Goal: Information Seeking & Learning: Learn about a topic

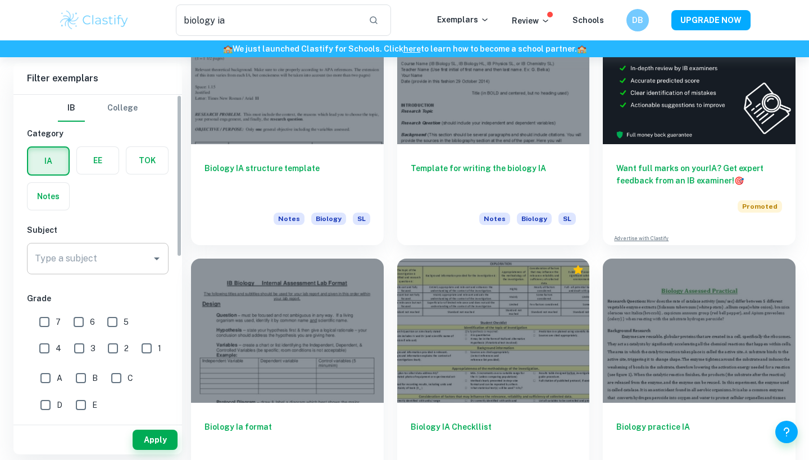
scroll to position [122, 0]
click at [93, 261] on input "Type a subject" at bounding box center [89, 258] width 115 height 21
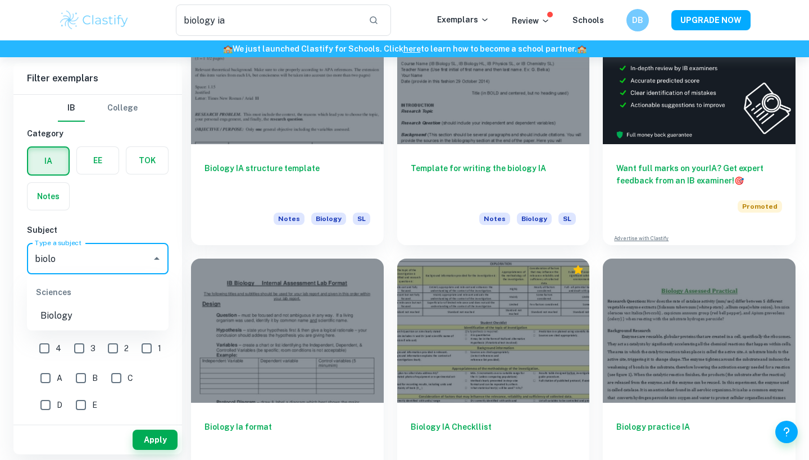
click at [49, 311] on li "Biology" at bounding box center [98, 316] width 142 height 20
type input "Biology"
click at [44, 332] on input "7" at bounding box center [44, 322] width 22 height 22
checkbox input "true"
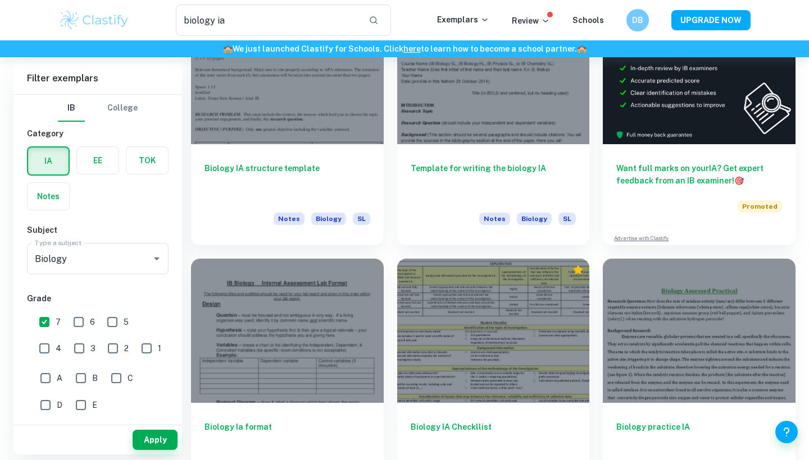
click at [65, 323] on div "7" at bounding box center [53, 321] width 34 height 26
click at [74, 323] on input "6" at bounding box center [78, 322] width 22 height 22
checkbox input "true"
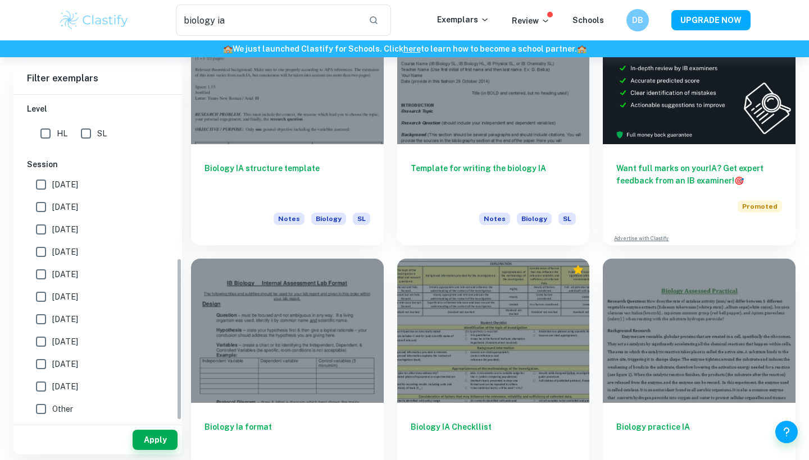
scroll to position [327, 0]
click at [39, 135] on input "HL" at bounding box center [45, 133] width 22 height 22
checkbox input "true"
click at [82, 133] on input "SL" at bounding box center [86, 133] width 22 height 22
checkbox input "true"
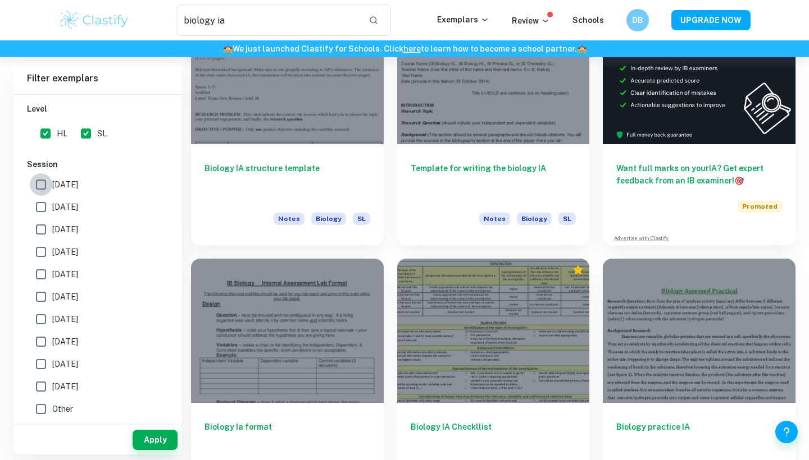
click at [47, 185] on input "[DATE]" at bounding box center [41, 185] width 22 height 22
checkbox input "true"
click at [46, 206] on input "[DATE]" at bounding box center [41, 207] width 22 height 22
checkbox input "true"
click at [147, 441] on button "Apply" at bounding box center [155, 440] width 45 height 20
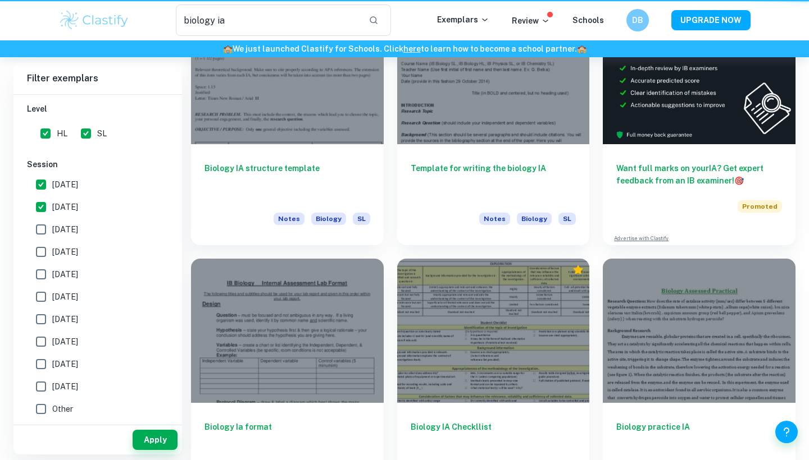
scroll to position [271, 0]
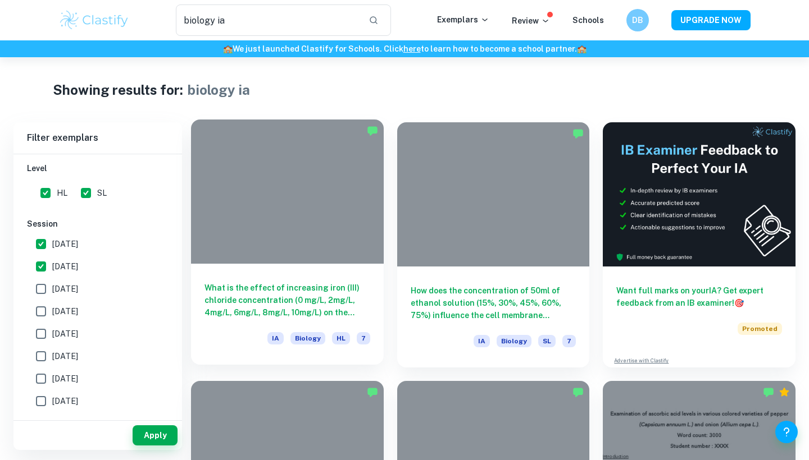
click at [288, 309] on h6 "What is the effect of increasing iron (III) chloride concentration (0 mg/L, 2mg…" at bounding box center [287, 300] width 166 height 37
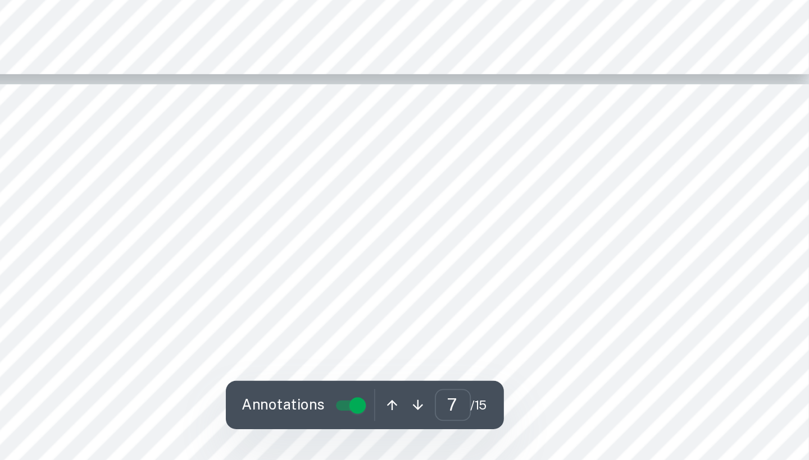
scroll to position [4121, 0]
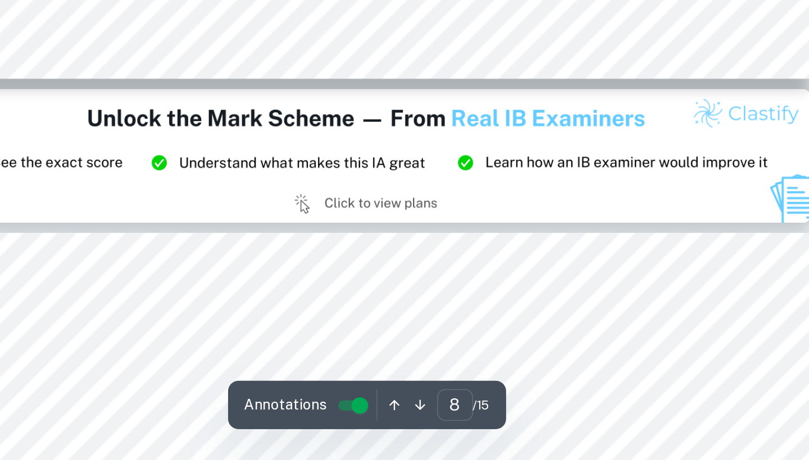
type input "9"
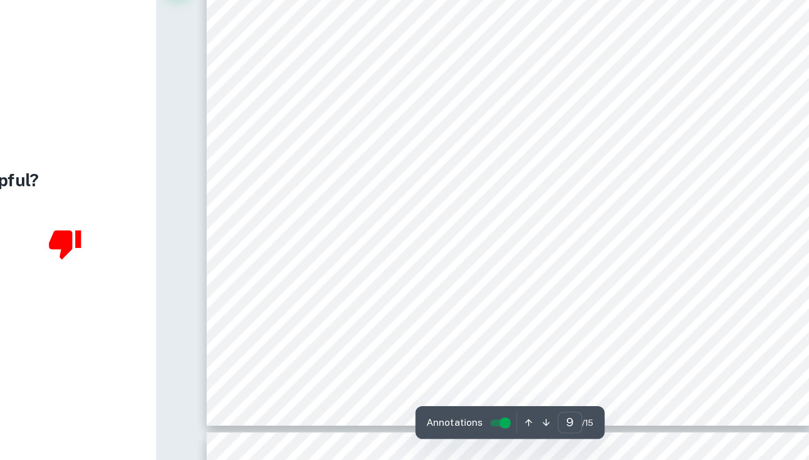
scroll to position [6133, 0]
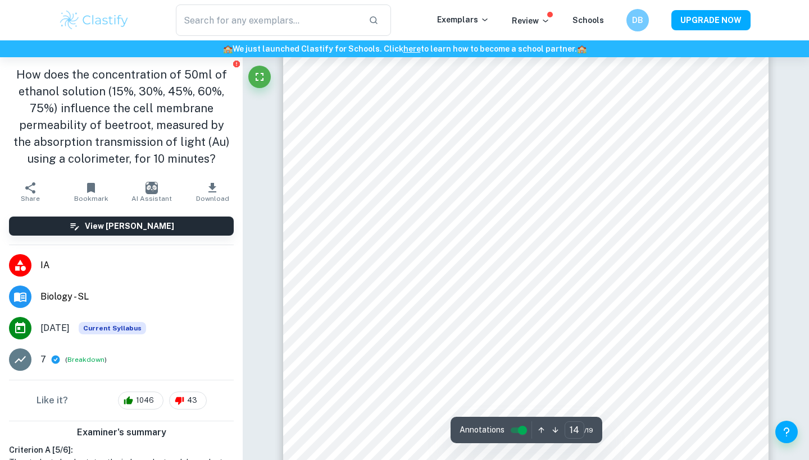
scroll to position [9374, 0]
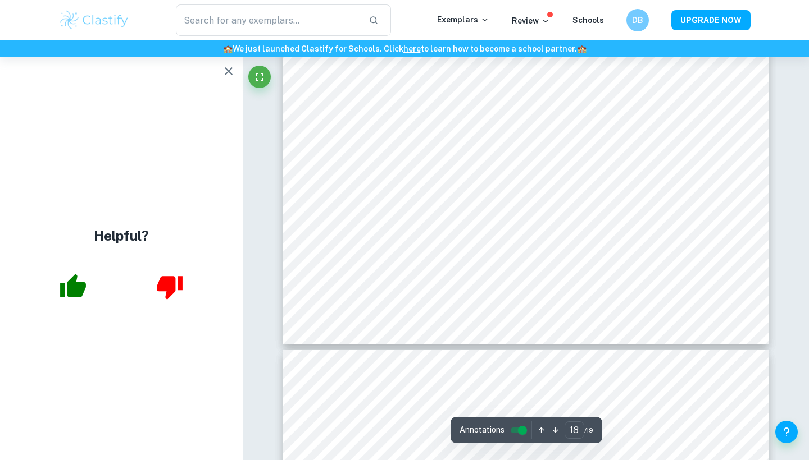
type input "19"
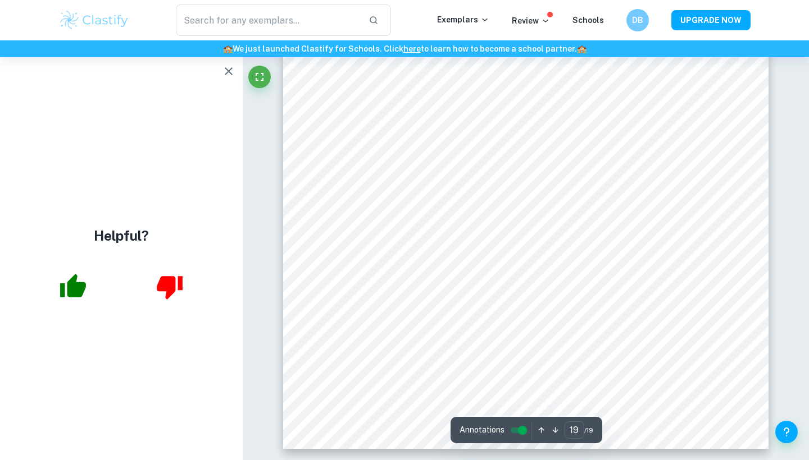
scroll to position [13072, 0]
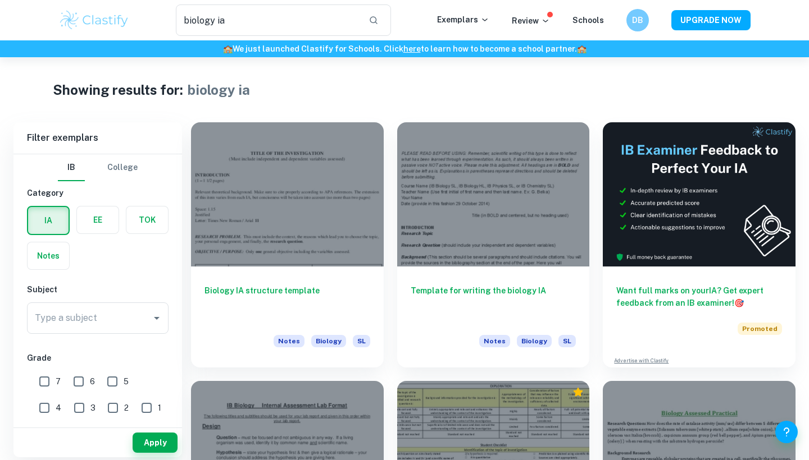
scroll to position [7, 0]
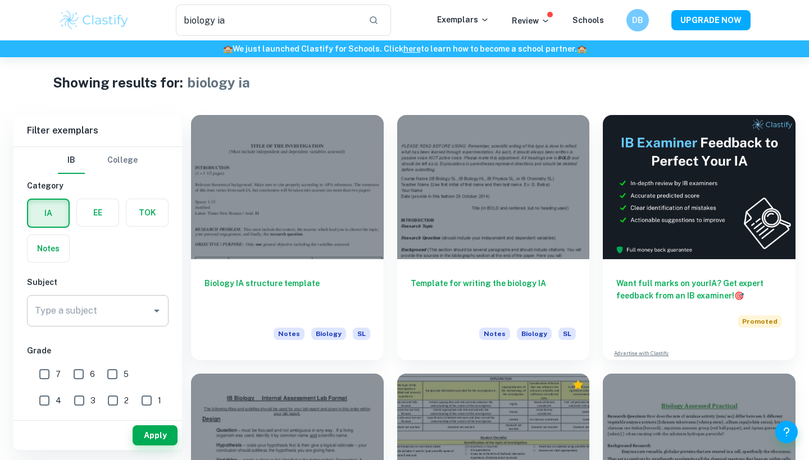
click at [85, 302] on input "Type a subject" at bounding box center [89, 310] width 115 height 21
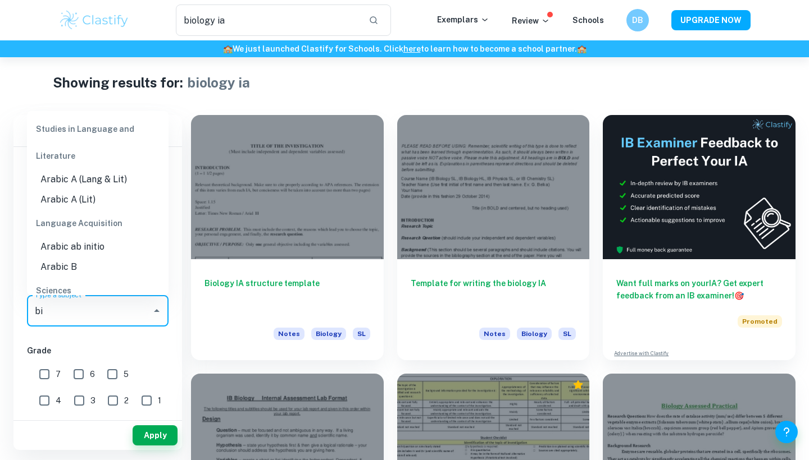
type input "bio"
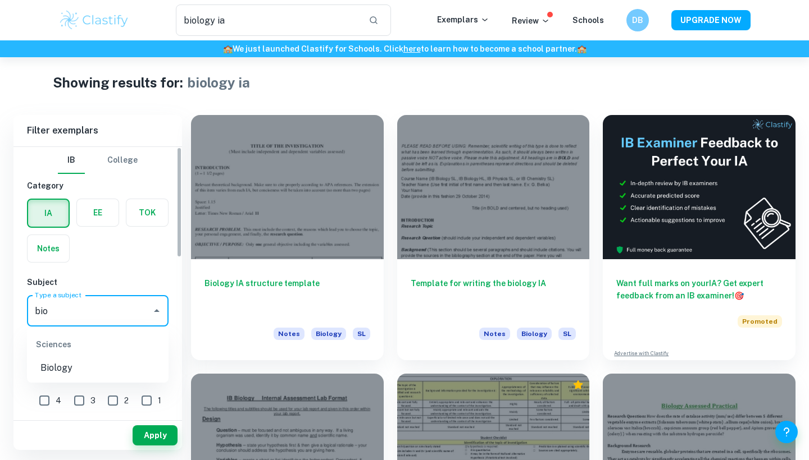
click at [47, 377] on li "Biology" at bounding box center [98, 368] width 142 height 20
click at [48, 374] on input "7" at bounding box center [44, 374] width 22 height 22
checkbox input "true"
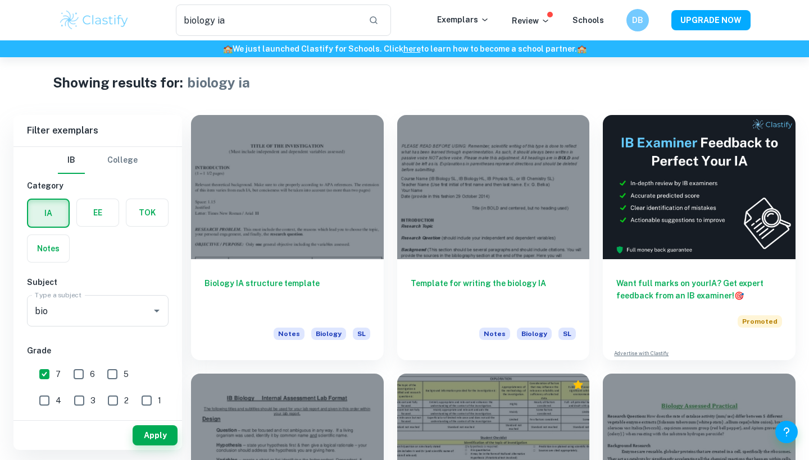
click at [85, 378] on input "6" at bounding box center [78, 374] width 22 height 22
checkbox input "true"
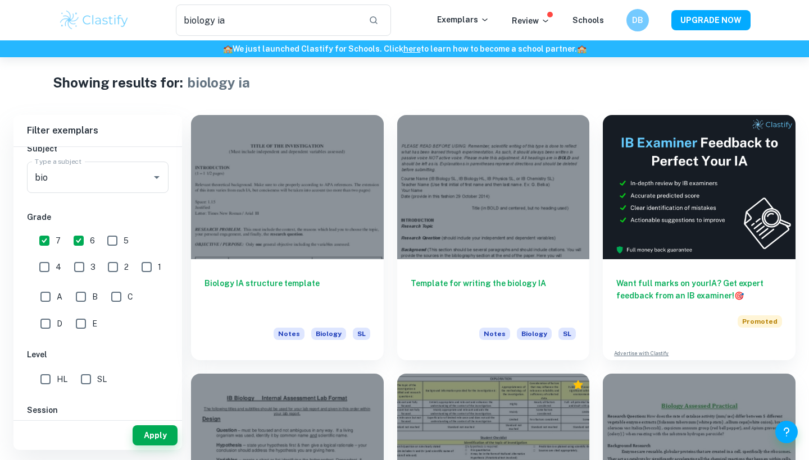
scroll to position [219, 0]
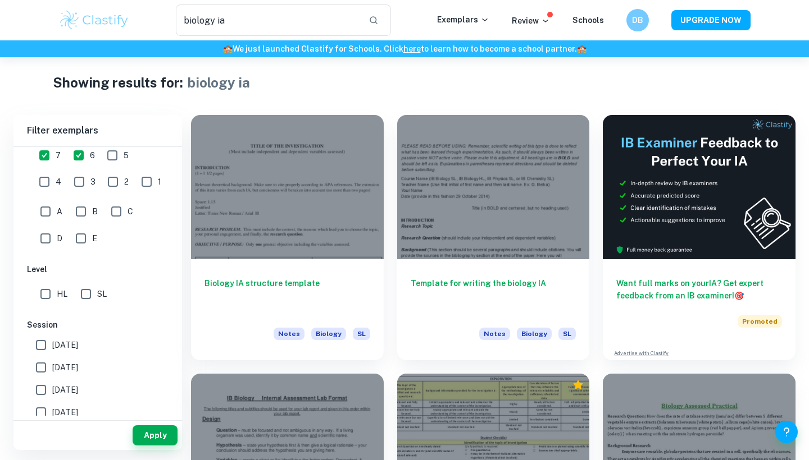
click at [40, 305] on div "IB College Category IA EE TOK Notes Subject Type a subject bio Type a subject G…" at bounding box center [97, 254] width 168 height 653
click at [51, 293] on input "HL" at bounding box center [45, 294] width 22 height 22
checkbox input "true"
drag, startPoint x: 97, startPoint y: 295, endPoint x: 58, endPoint y: 335, distance: 56.4
click at [97, 295] on span "SL" at bounding box center [102, 294] width 10 height 12
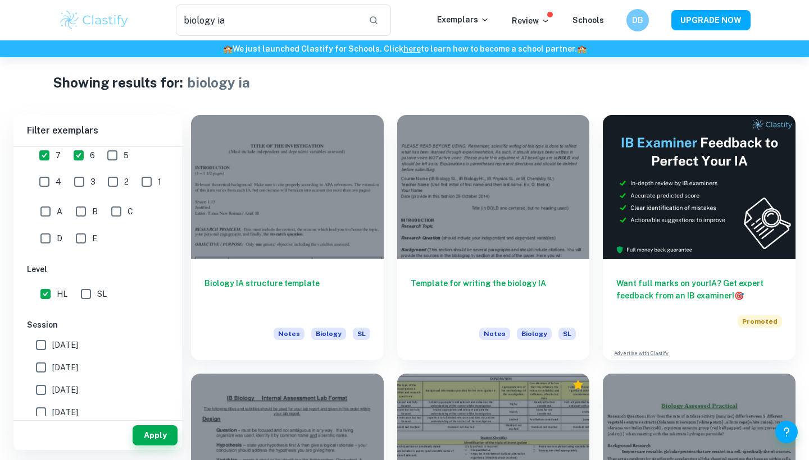
click at [97, 295] on input "SL" at bounding box center [86, 294] width 22 height 22
checkbox input "true"
click at [54, 341] on span "[DATE]" at bounding box center [65, 345] width 26 height 12
click at [52, 341] on input "[DATE]" at bounding box center [41, 345] width 22 height 22
checkbox input "true"
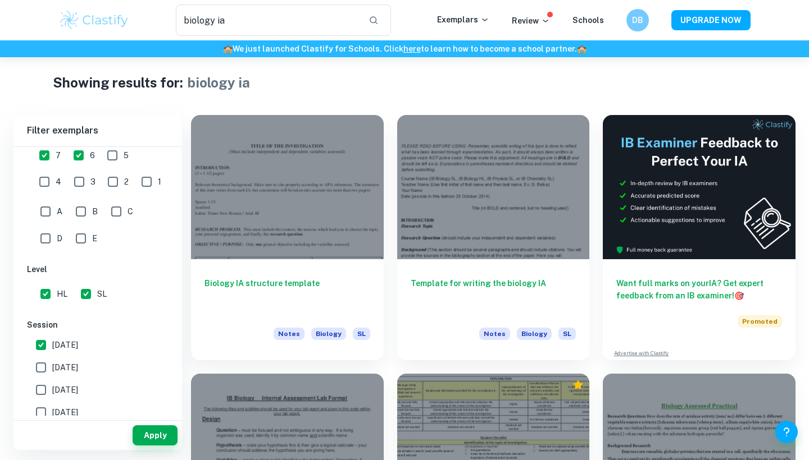
click at [53, 368] on span "[DATE]" at bounding box center [65, 368] width 26 height 12
click at [52, 368] on input "[DATE]" at bounding box center [41, 368] width 22 height 22
checkbox input "true"
click at [148, 433] on button "Apply" at bounding box center [155, 436] width 45 height 20
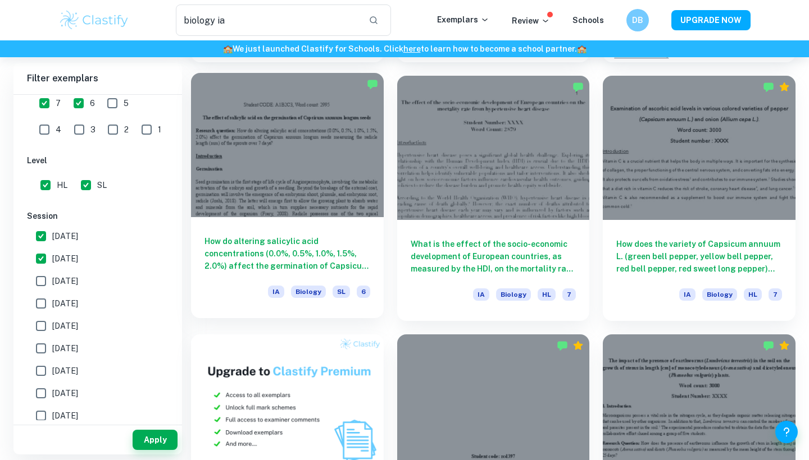
scroll to position [311, 0]
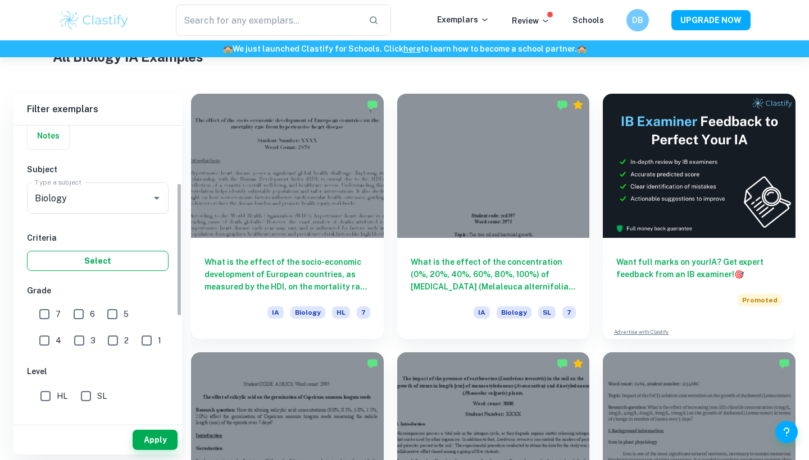
scroll to position [144, 0]
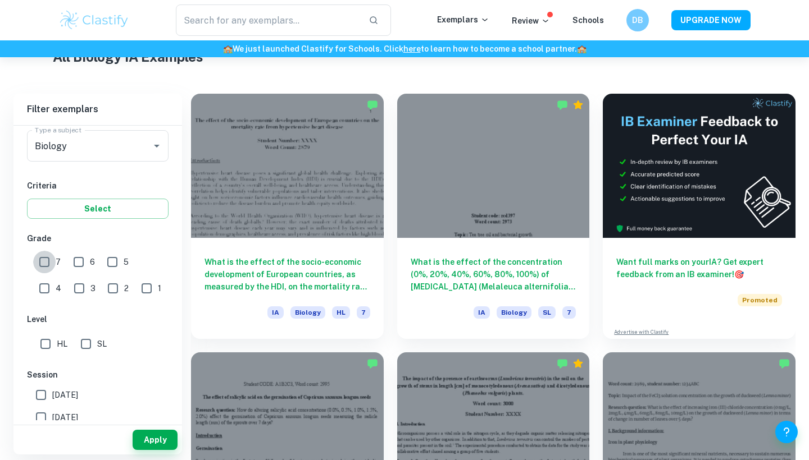
click at [50, 257] on input "7" at bounding box center [44, 262] width 22 height 22
checkbox input "true"
click at [85, 260] on input "6" at bounding box center [78, 262] width 22 height 22
checkbox input "true"
click at [57, 337] on label "HL" at bounding box center [50, 344] width 33 height 22
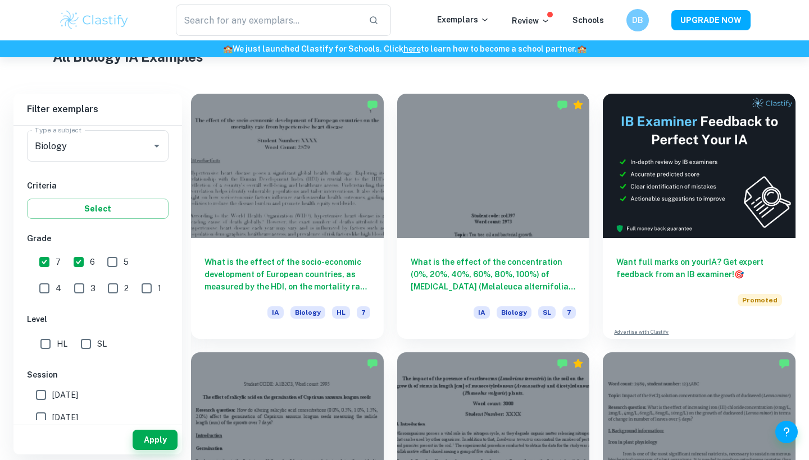
click at [57, 337] on input "HL" at bounding box center [45, 344] width 22 height 22
checkbox input "true"
click at [100, 337] on label "SL" at bounding box center [91, 344] width 32 height 22
click at [97, 337] on input "SL" at bounding box center [86, 344] width 22 height 22
checkbox input "true"
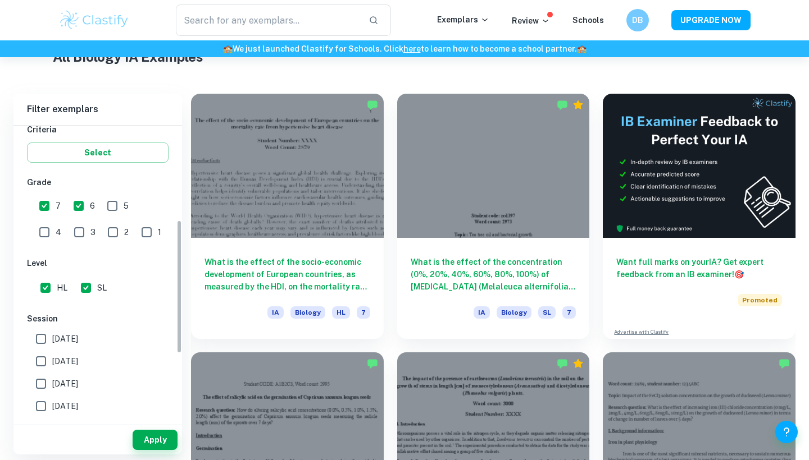
scroll to position [208, 0]
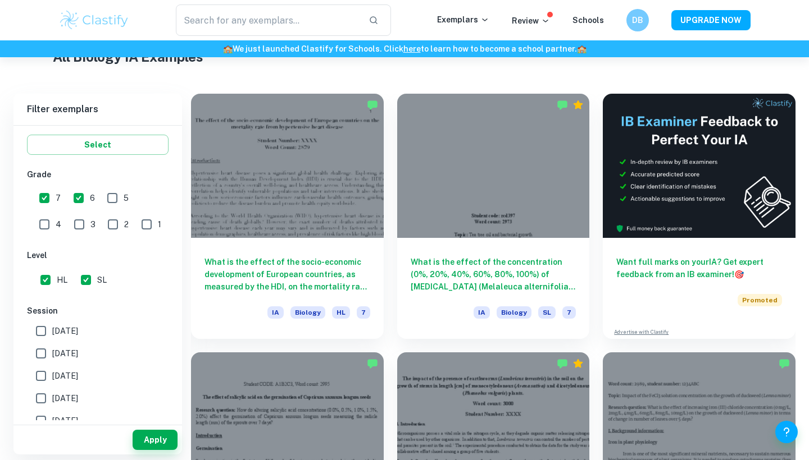
click at [61, 331] on span "[DATE]" at bounding box center [65, 331] width 26 height 12
click at [52, 331] on input "[DATE]" at bounding box center [41, 331] width 22 height 22
checkbox input "true"
click at [67, 376] on span "[DATE]" at bounding box center [65, 376] width 26 height 12
click at [52, 376] on input "[DATE]" at bounding box center [41, 376] width 22 height 22
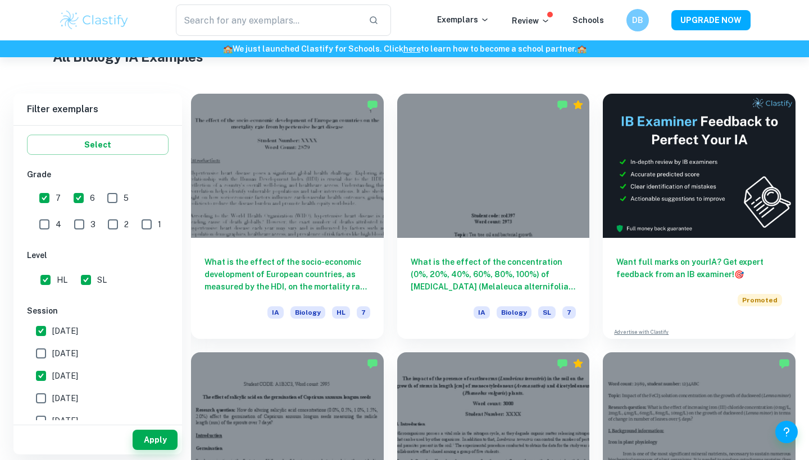
click at [62, 371] on span "[DATE]" at bounding box center [65, 376] width 26 height 12
click at [52, 371] on input "[DATE]" at bounding box center [41, 376] width 22 height 22
checkbox input "false"
click at [66, 353] on span "[DATE]" at bounding box center [65, 354] width 26 height 12
click at [52, 353] on input "[DATE]" at bounding box center [41, 354] width 22 height 22
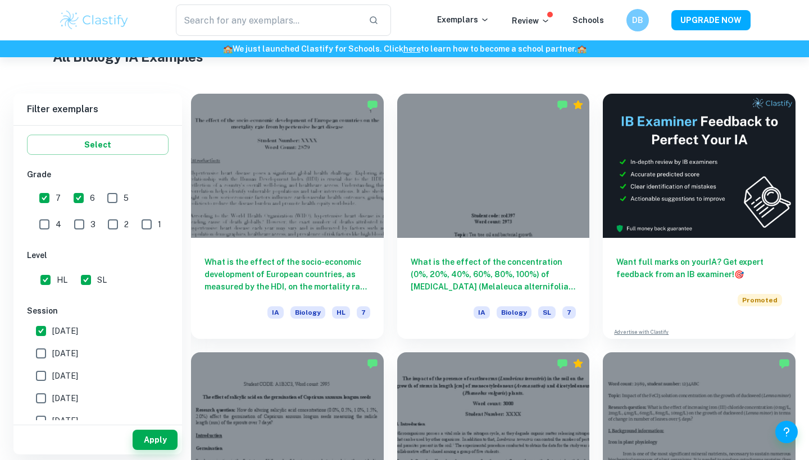
checkbox input "true"
click at [145, 441] on button "Apply" at bounding box center [155, 440] width 45 height 20
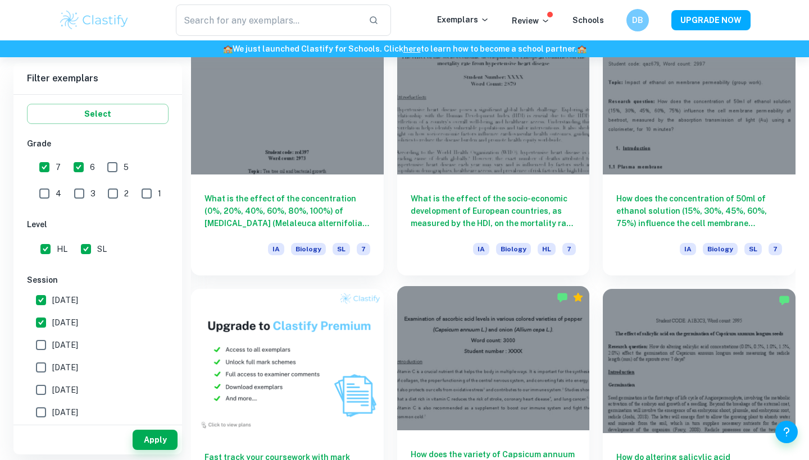
scroll to position [606, 0]
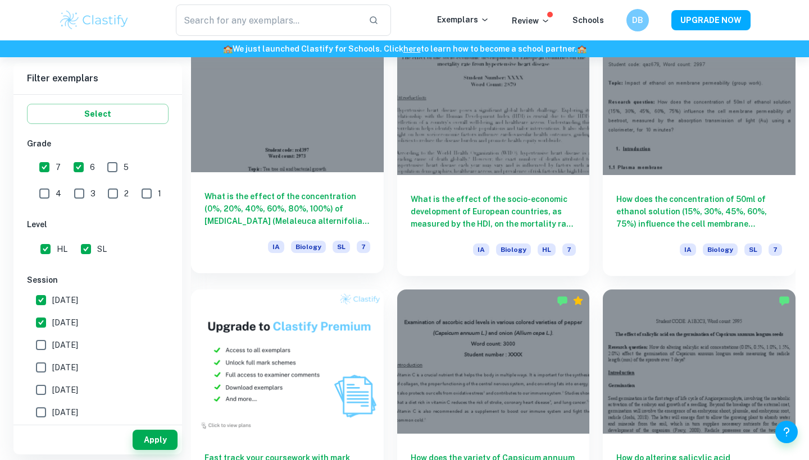
click at [332, 224] on h6 "What is the effect of the concentration (0%, 20%, 40%, 60%, 80%, 100%) of [MEDI…" at bounding box center [287, 208] width 166 height 37
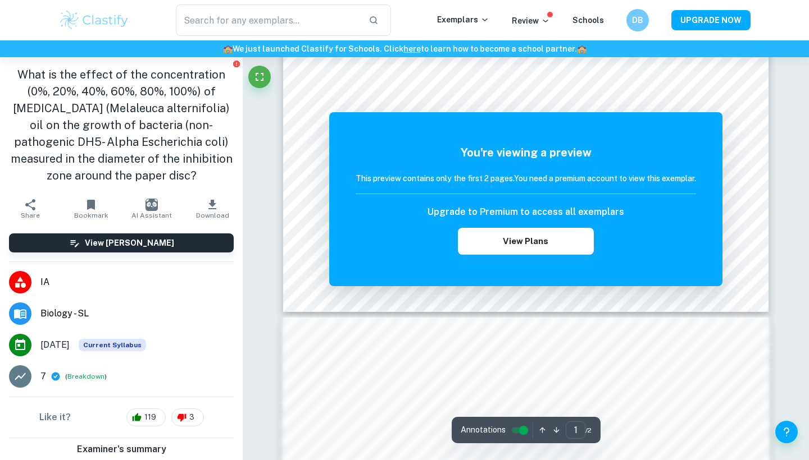
scroll to position [509, 0]
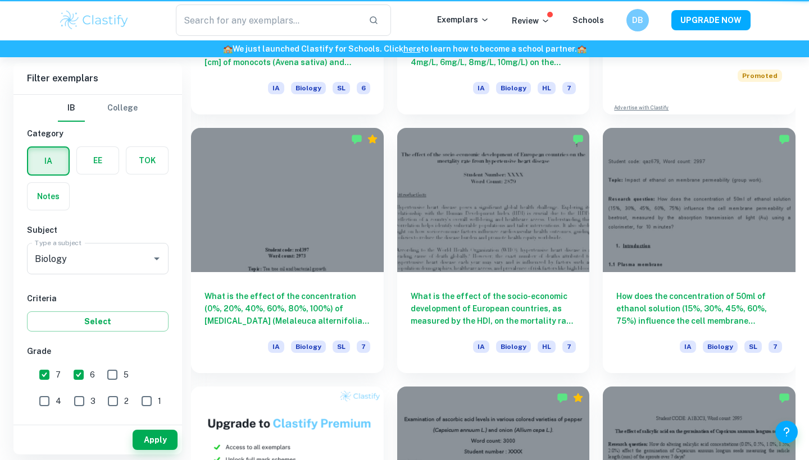
scroll to position [606, 0]
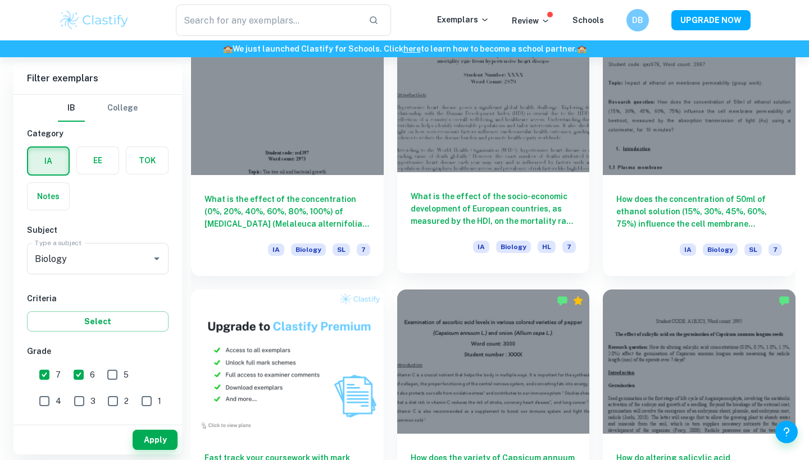
click at [470, 210] on h6 "What is the effect of the socio-economic development of European countries, as …" at bounding box center [494, 208] width 166 height 37
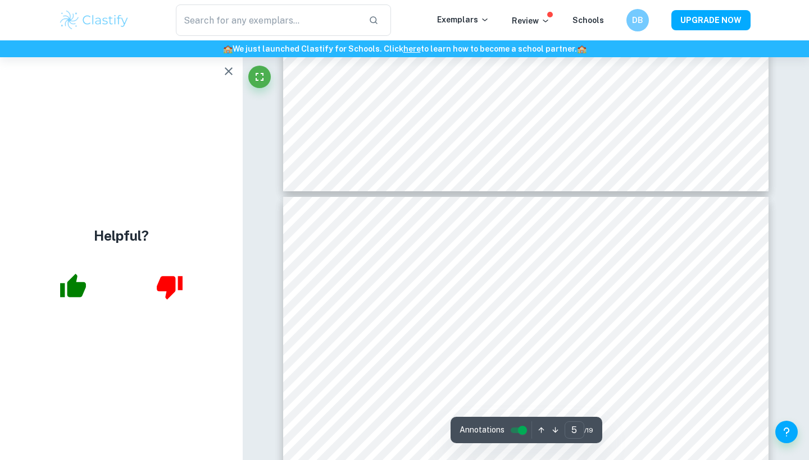
scroll to position [2797, 0]
click at [224, 67] on icon "button" at bounding box center [228, 71] width 13 height 13
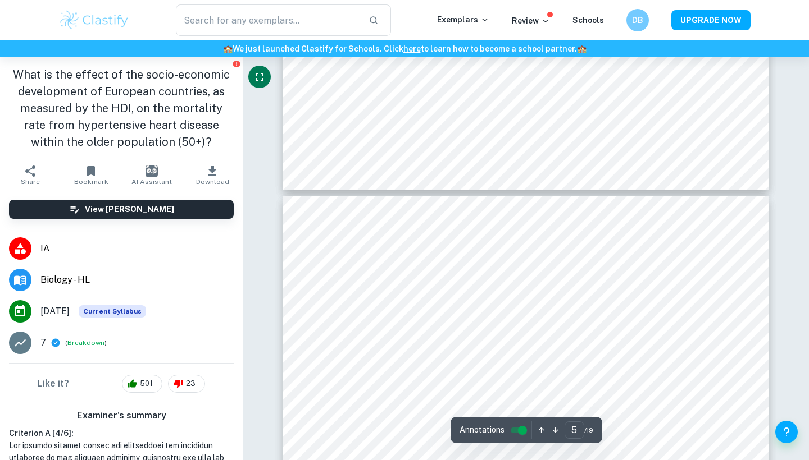
click at [255, 85] on button "Fullscreen" at bounding box center [259, 77] width 22 height 22
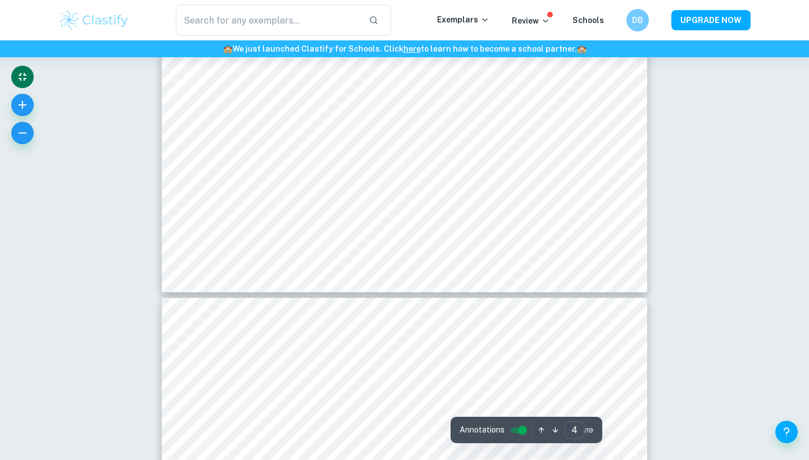
scroll to position [2693, 0]
click at [26, 134] on icon "button" at bounding box center [22, 132] width 13 height 13
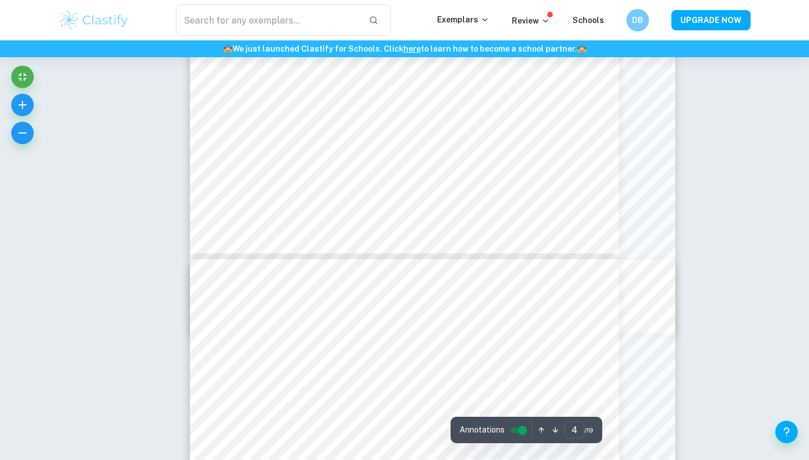
scroll to position [2413, 0]
type input "4"
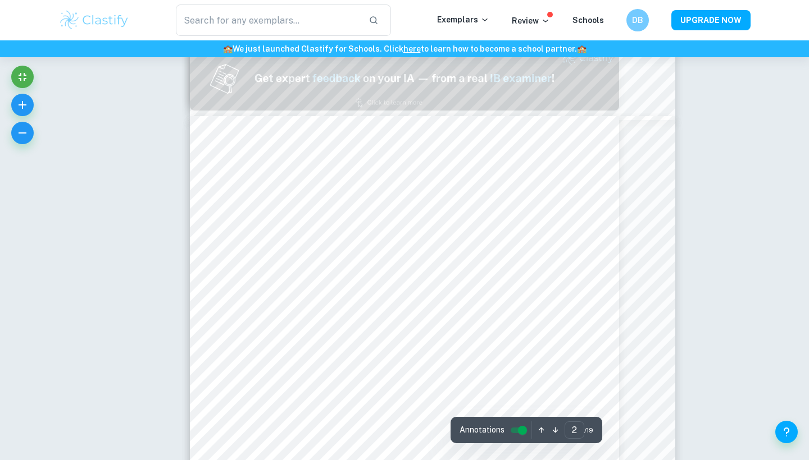
type input "1"
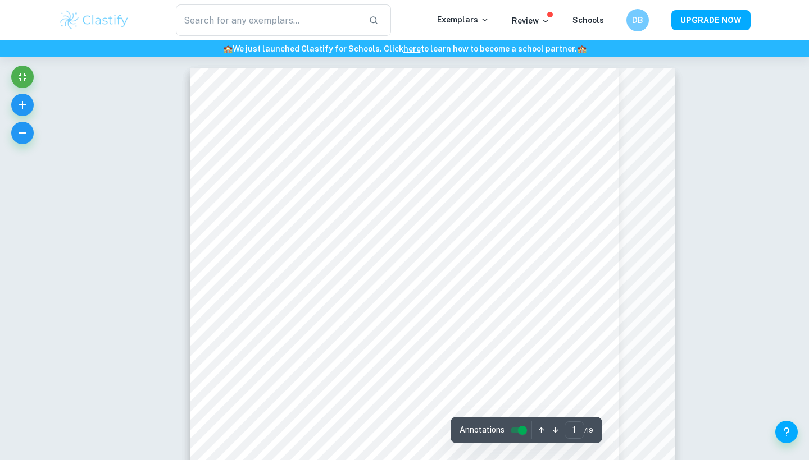
scroll to position [0, 0]
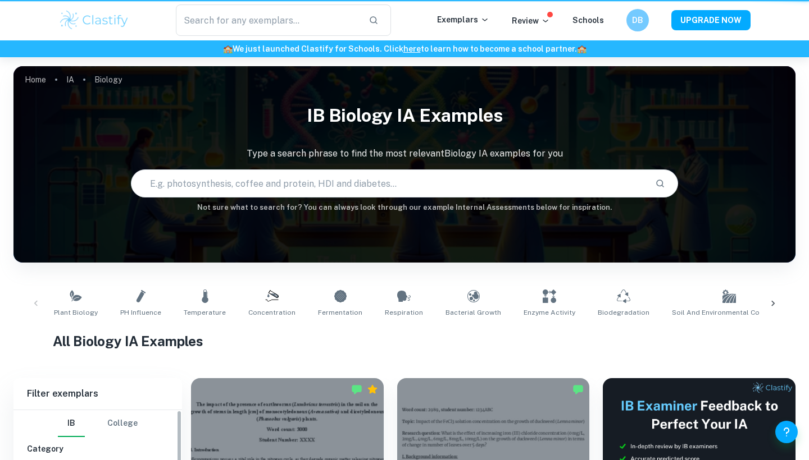
scroll to position [606, 0]
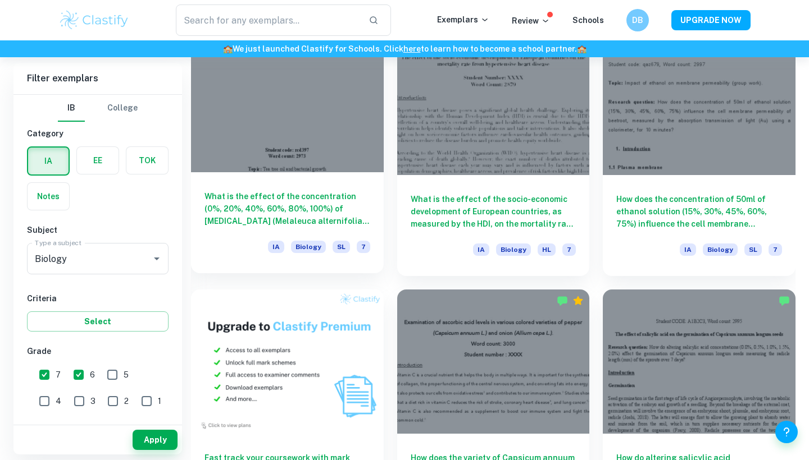
click at [290, 168] on div at bounding box center [287, 100] width 193 height 144
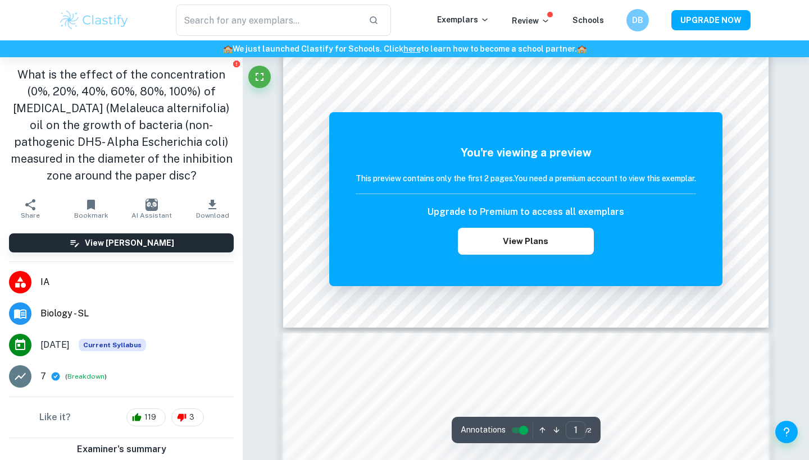
scroll to position [432, 0]
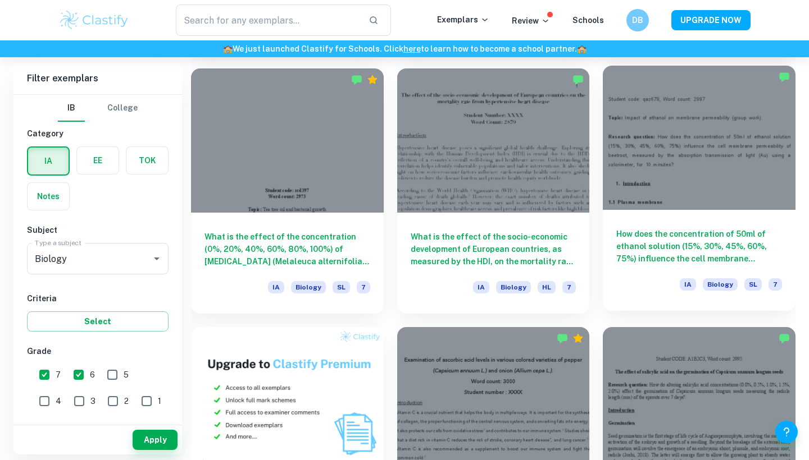
scroll to position [781, 0]
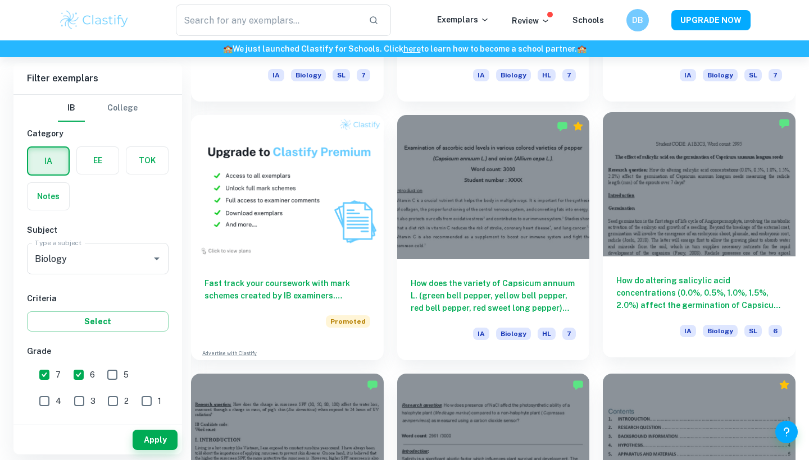
click at [690, 287] on h6 "How do altering salicylic acid concentrations (0.0%, 0.5%, 1.0%, 1.5%, 2.0%) af…" at bounding box center [699, 293] width 166 height 37
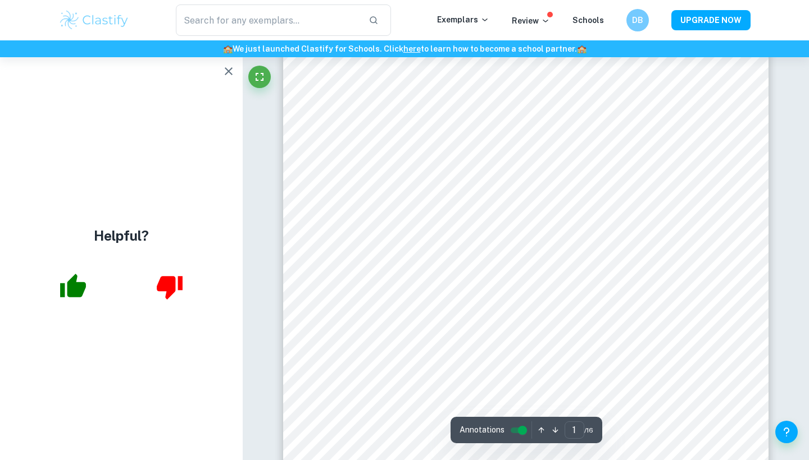
scroll to position [121, 0]
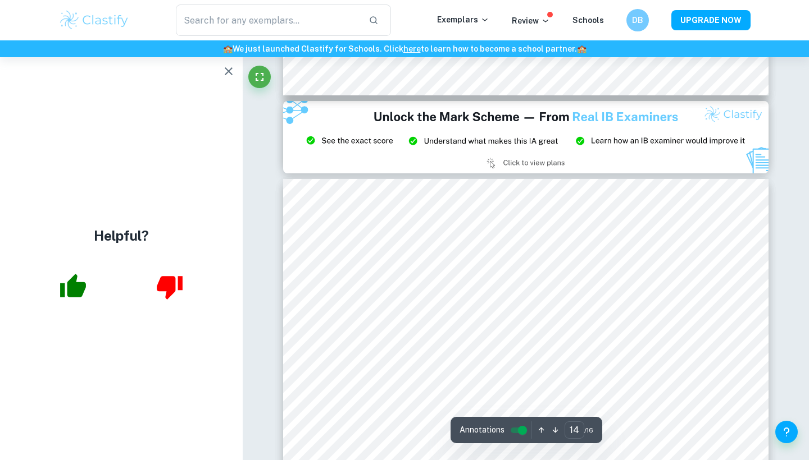
type input "15"
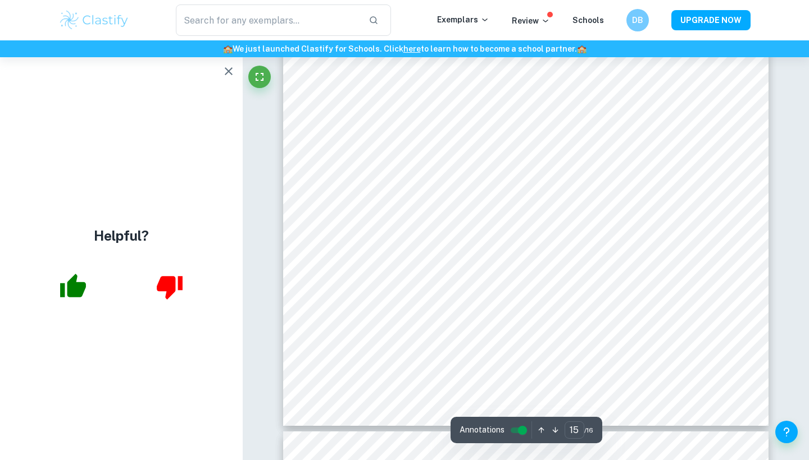
scroll to position [10317, 0]
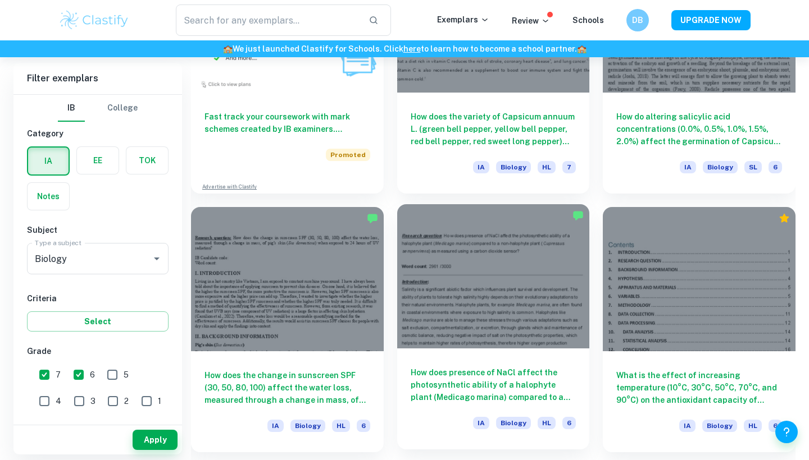
scroll to position [950, 0]
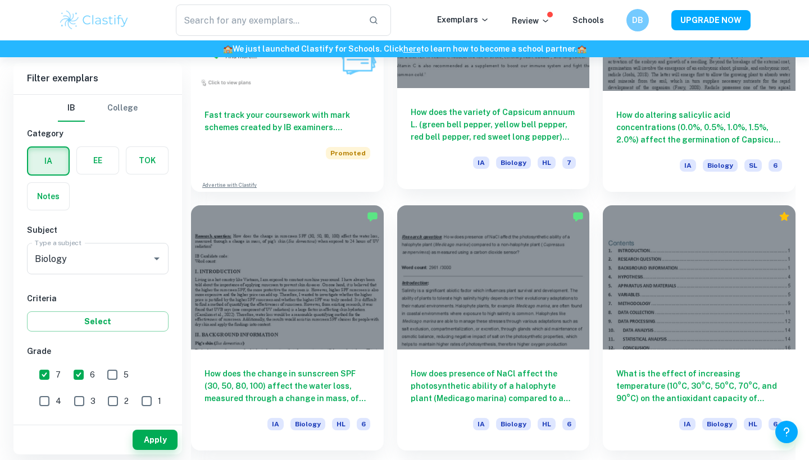
click at [494, 132] on h6 "How does the variety of Capsicum annuum L. (green bell pepper, yellow bell pepp…" at bounding box center [494, 124] width 166 height 37
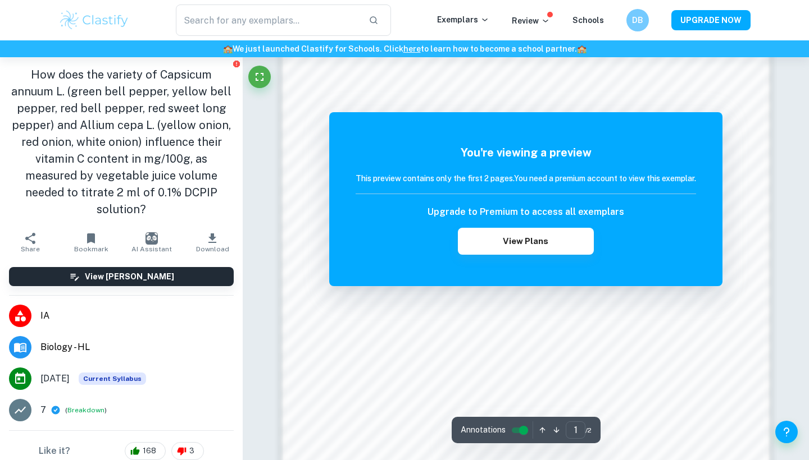
scroll to position [900, 0]
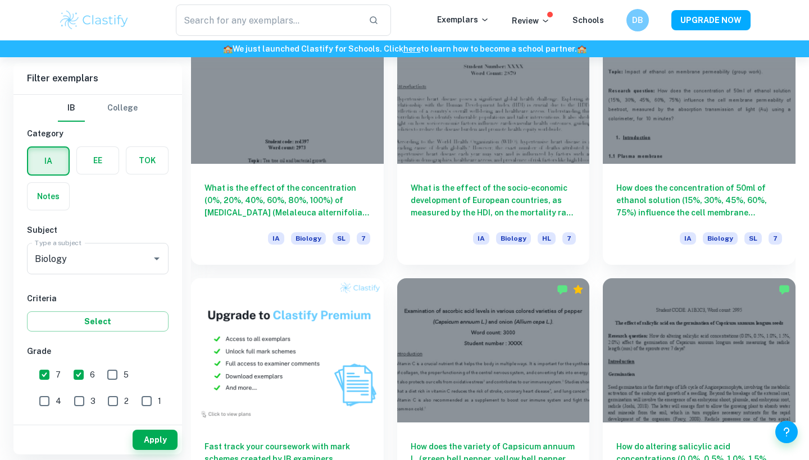
scroll to position [559, 0]
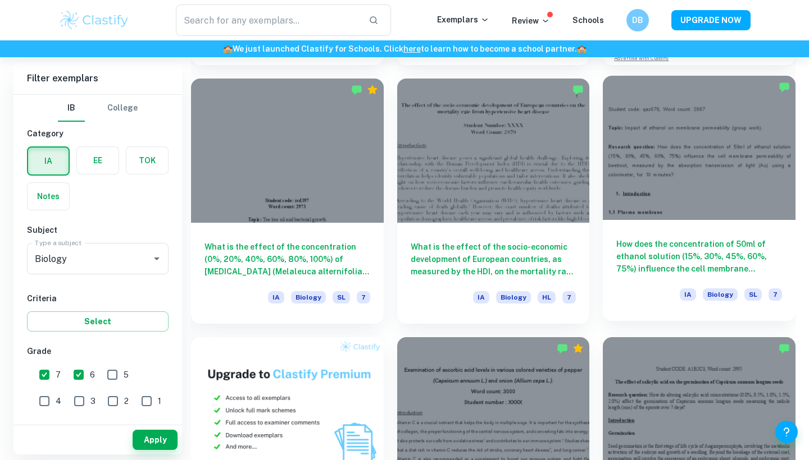
click at [720, 264] on h6 "How does the concentration of 50ml of ethanol solution (15%, 30%, 45%, 60%, 75%…" at bounding box center [699, 256] width 166 height 37
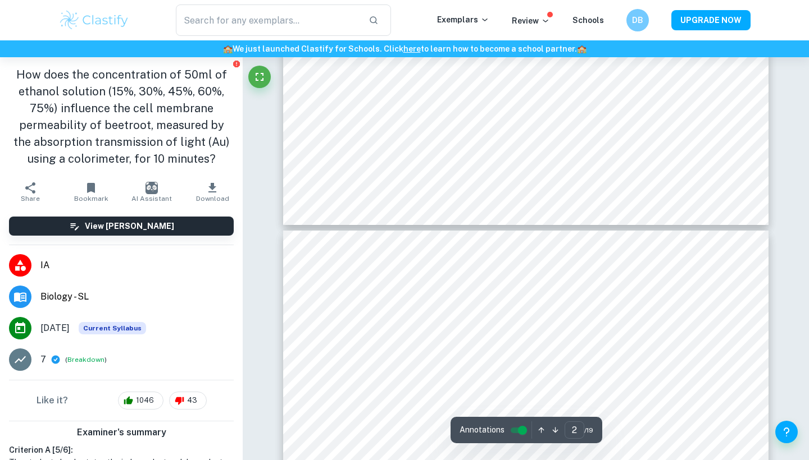
type input "3"
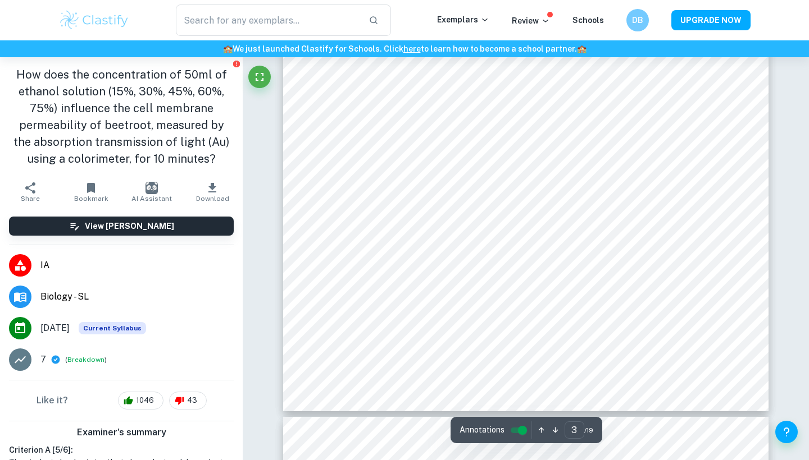
scroll to position [1989, 0]
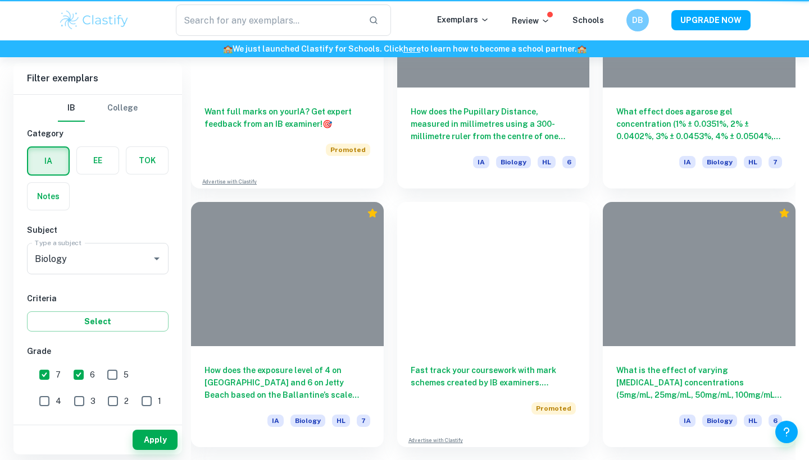
scroll to position [559, 0]
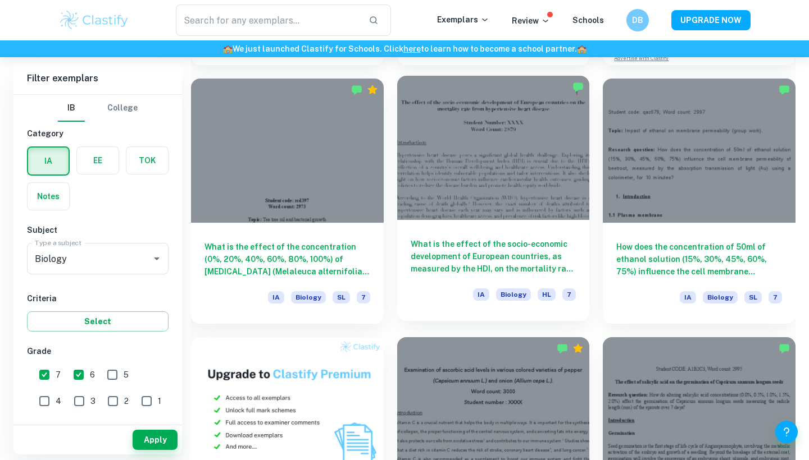
click at [517, 259] on h6 "What is the effect of the socio-economic development of European countries, as …" at bounding box center [494, 256] width 166 height 37
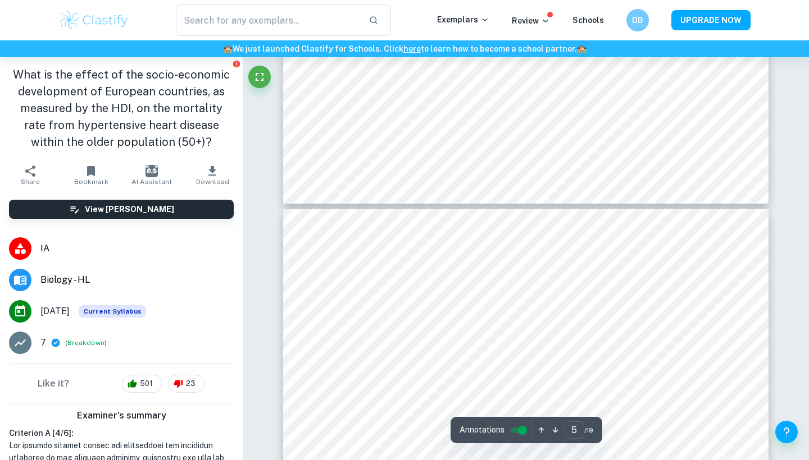
scroll to position [2783, 0]
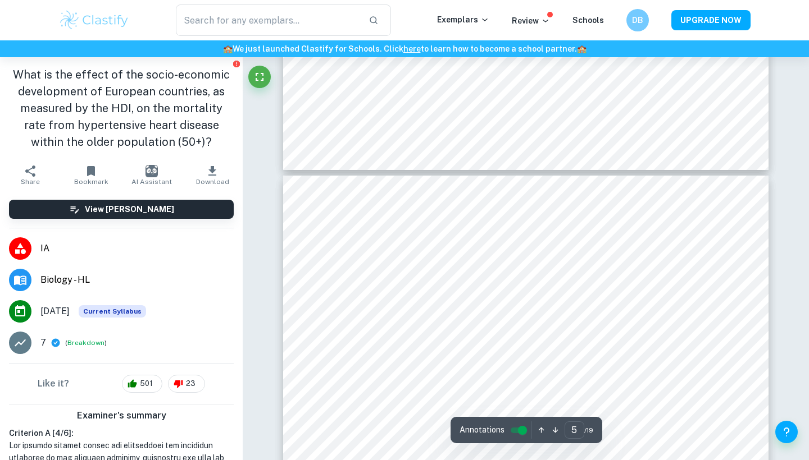
type input "4"
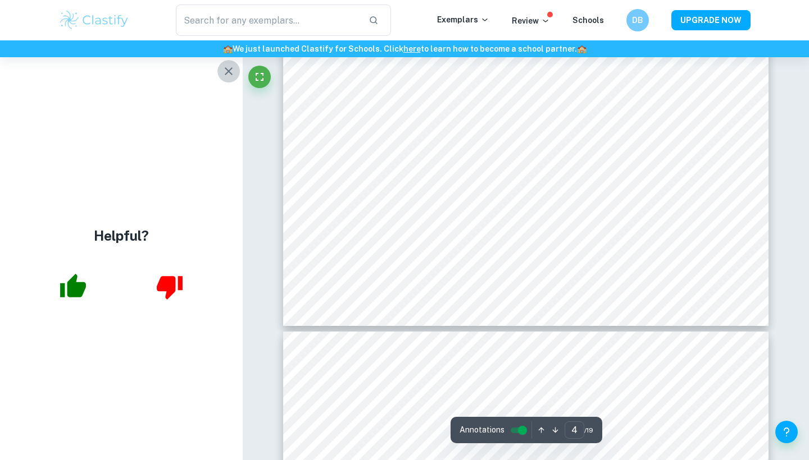
click at [228, 69] on icon "button" at bounding box center [228, 71] width 13 height 13
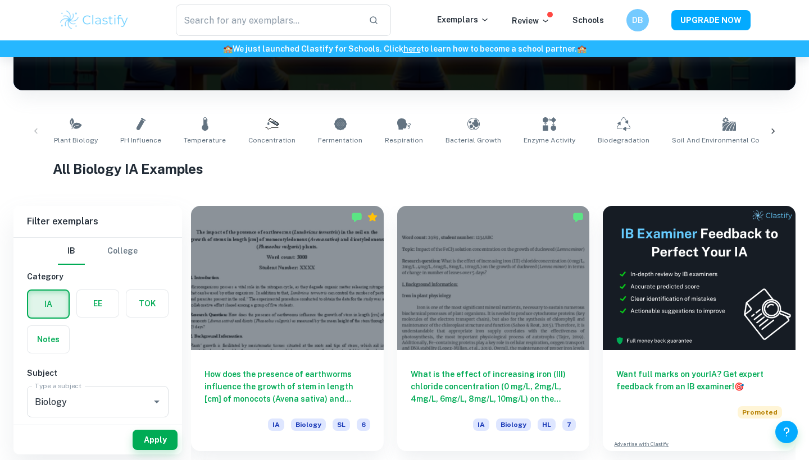
scroll to position [172, 0]
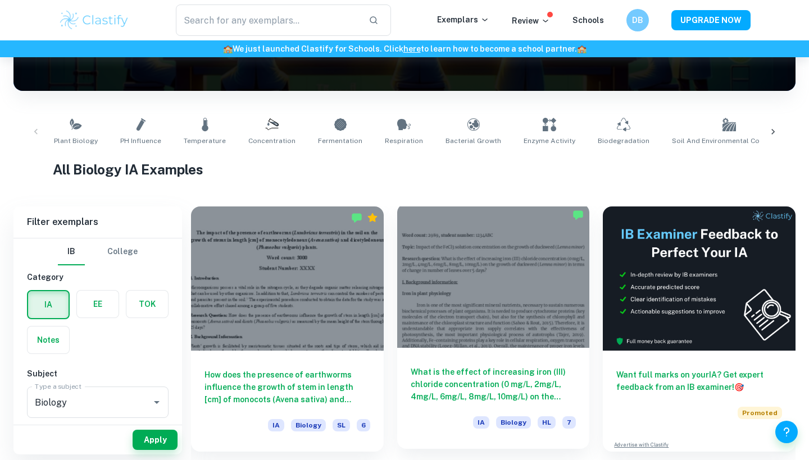
click at [431, 336] on div at bounding box center [493, 276] width 193 height 144
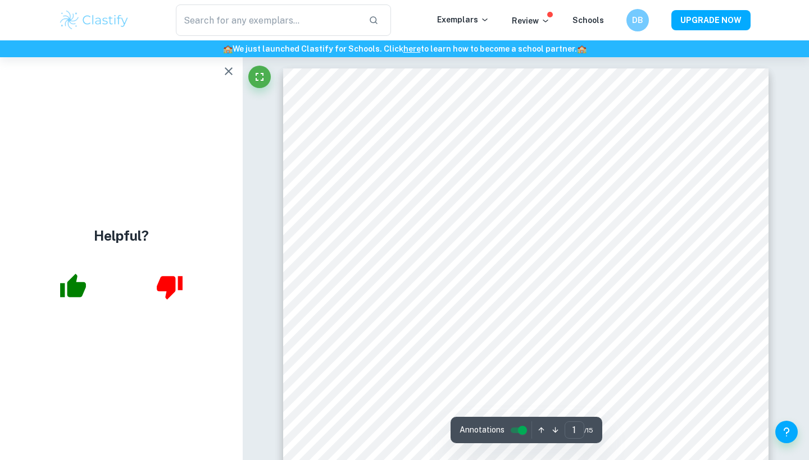
click at [228, 68] on icon "button" at bounding box center [228, 71] width 13 height 13
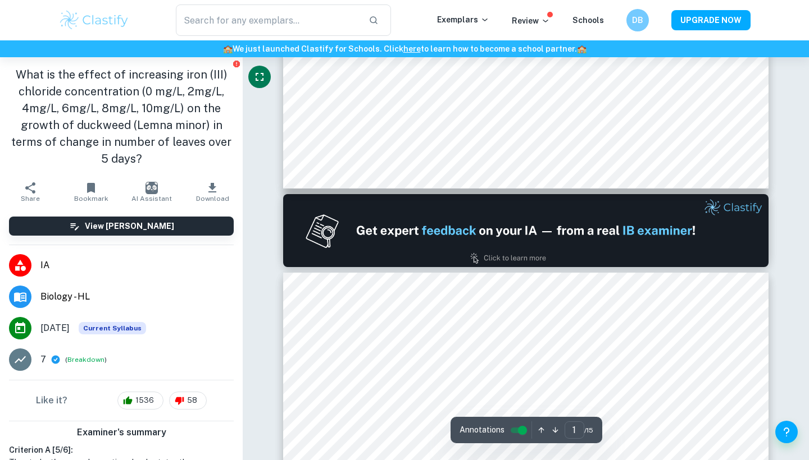
type input "2"
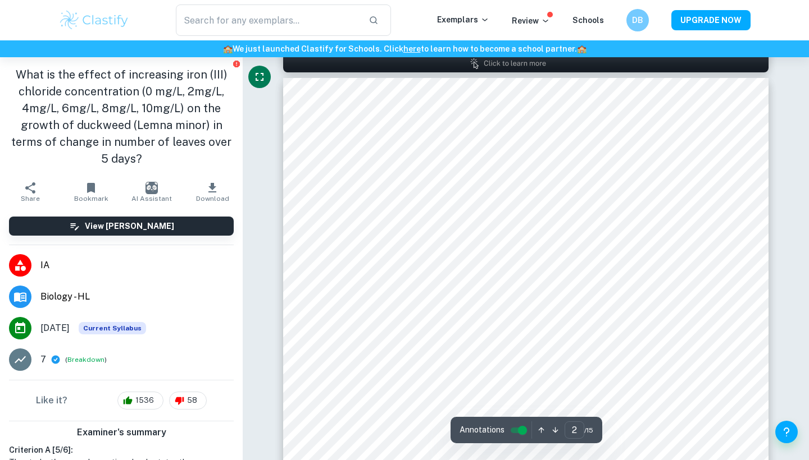
scroll to position [724, 0]
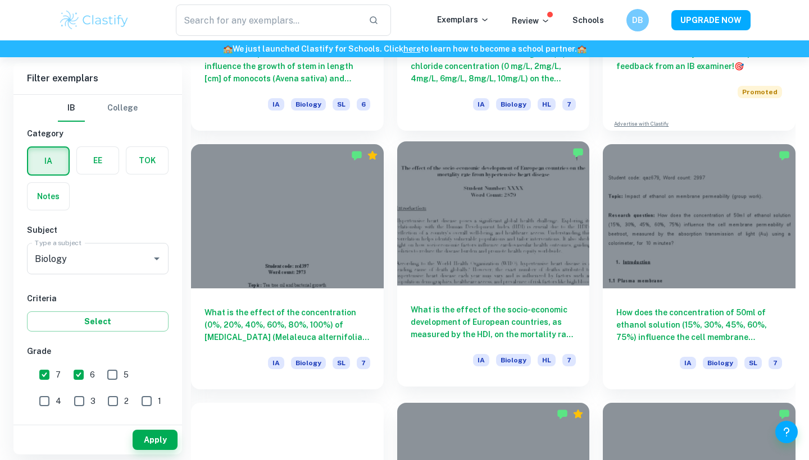
scroll to position [512, 0]
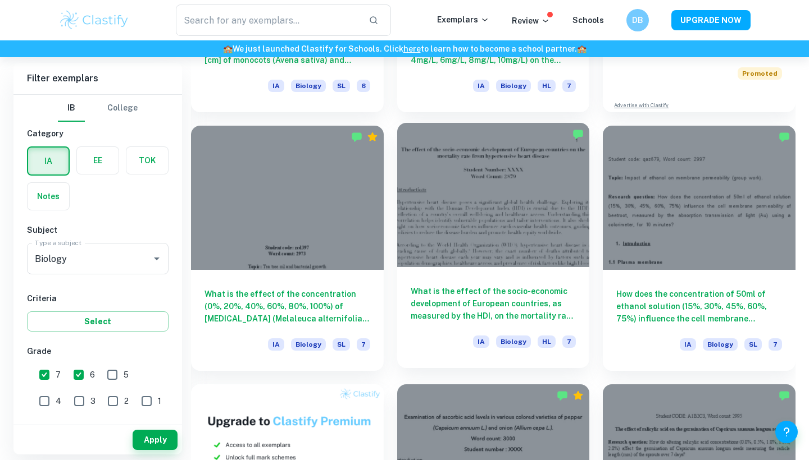
click at [453, 292] on h6 "What is the effect of the socio-economic development of European countries, as …" at bounding box center [494, 303] width 166 height 37
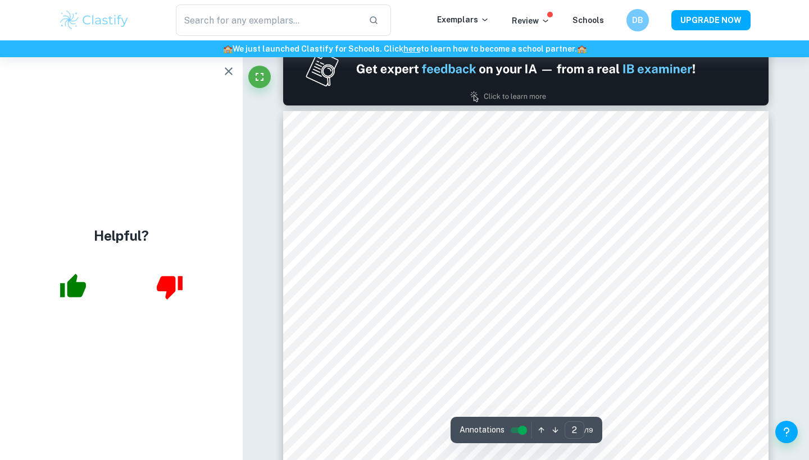
scroll to position [799, 1]
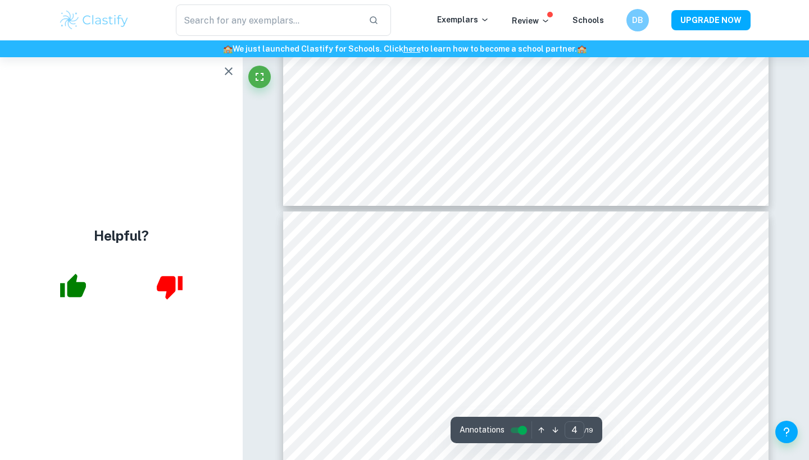
type input "3"
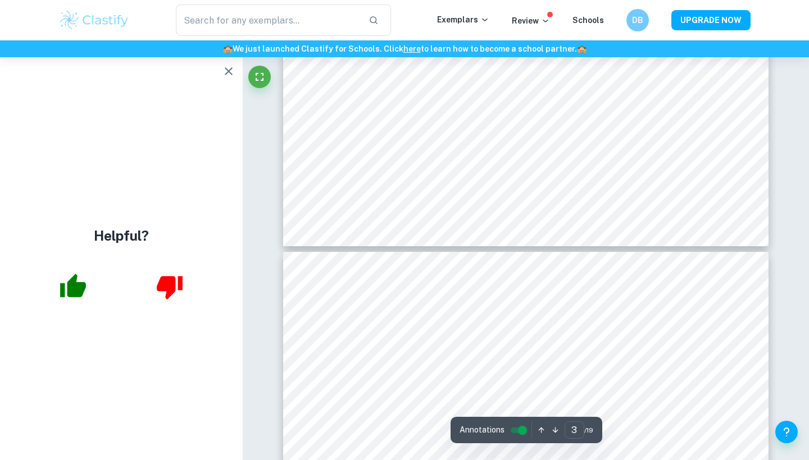
click at [232, 66] on icon "button" at bounding box center [228, 71] width 13 height 13
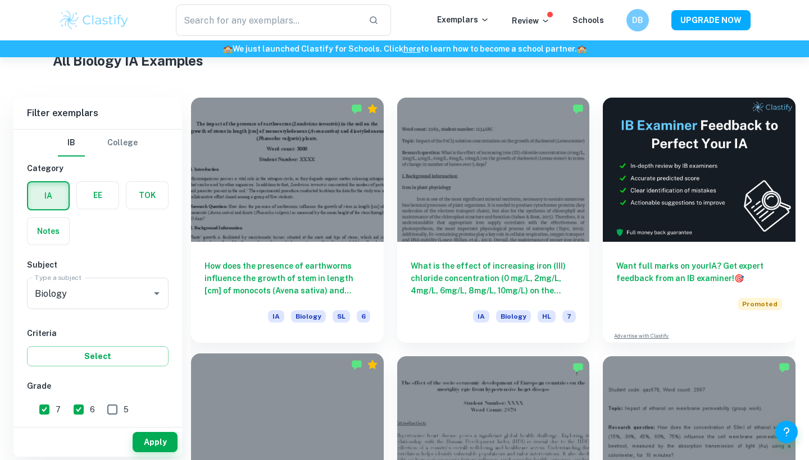
scroll to position [286, 0]
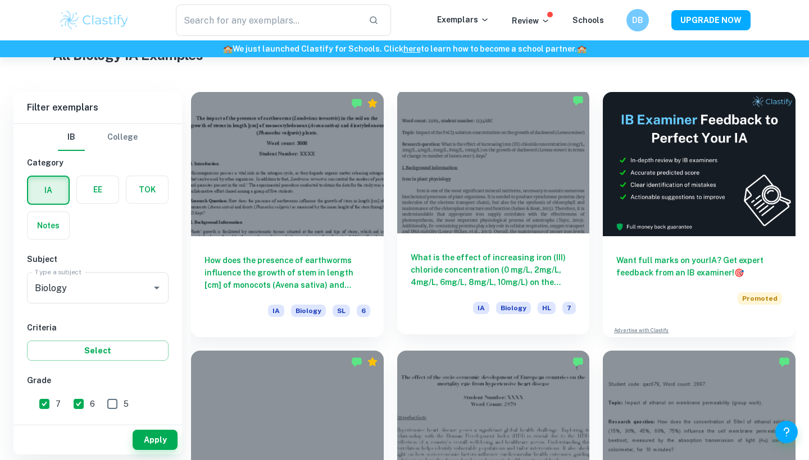
click at [481, 257] on h6 "What is the effect of increasing iron (III) chloride concentration (0 mg/L, 2mg…" at bounding box center [494, 270] width 166 height 37
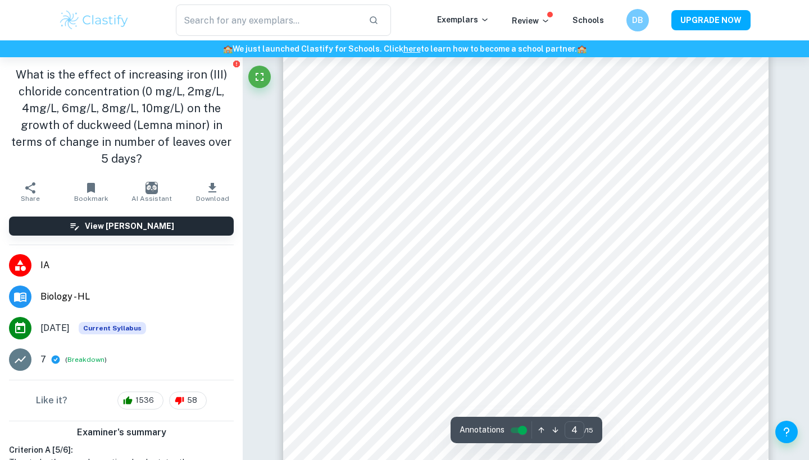
scroll to position [2406, 0]
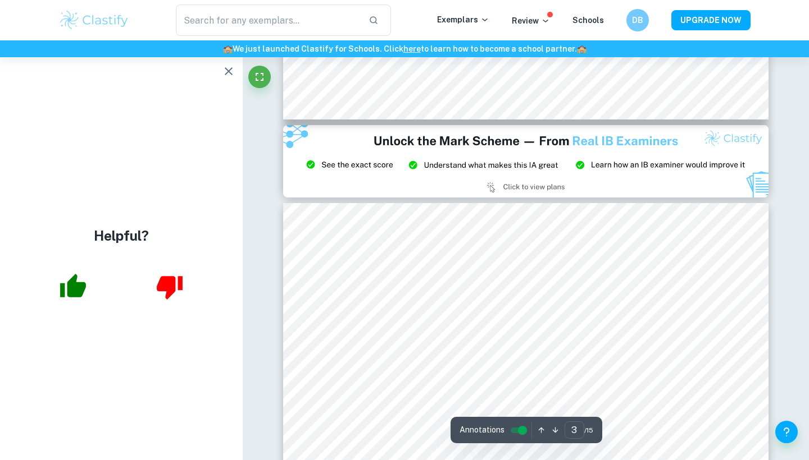
type input "2"
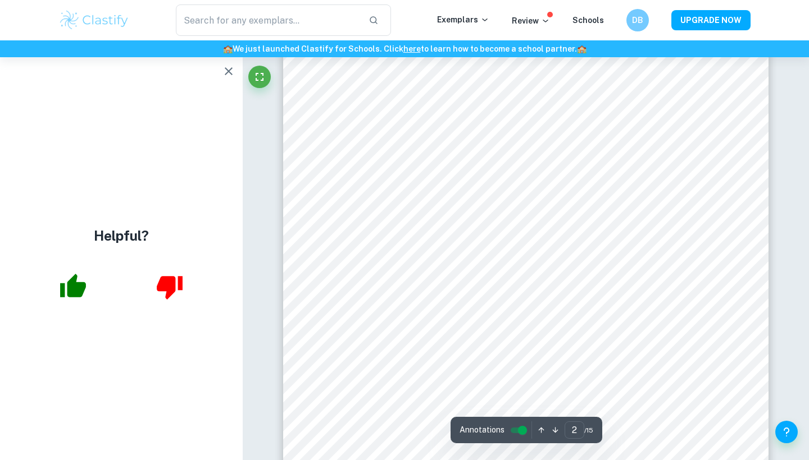
scroll to position [954, 0]
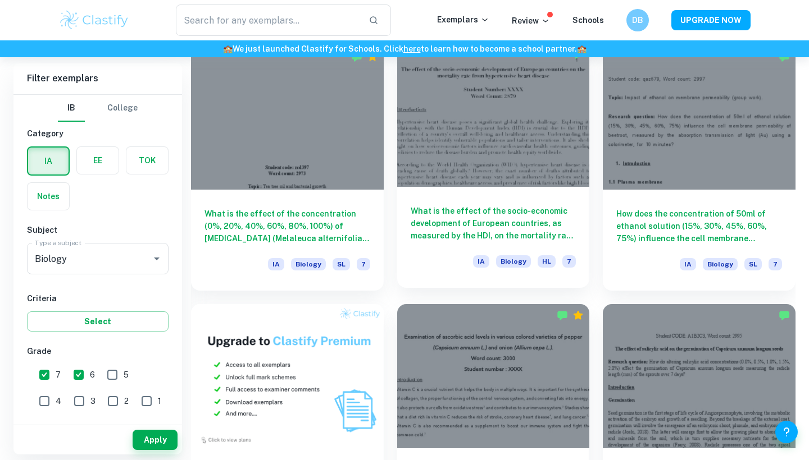
scroll to position [591, 0]
